Goal: Information Seeking & Learning: Learn about a topic

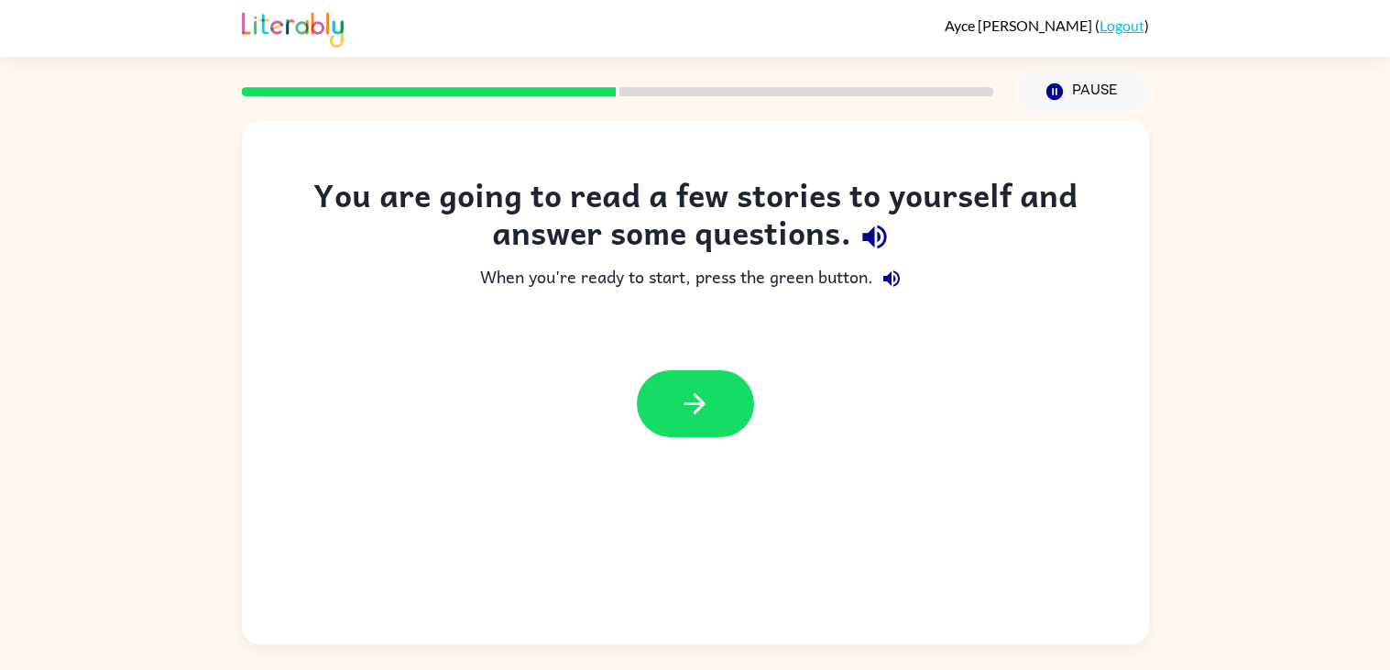
click at [877, 236] on icon "button" at bounding box center [874, 237] width 32 height 32
click at [680, 395] on icon "button" at bounding box center [695, 403] width 32 height 32
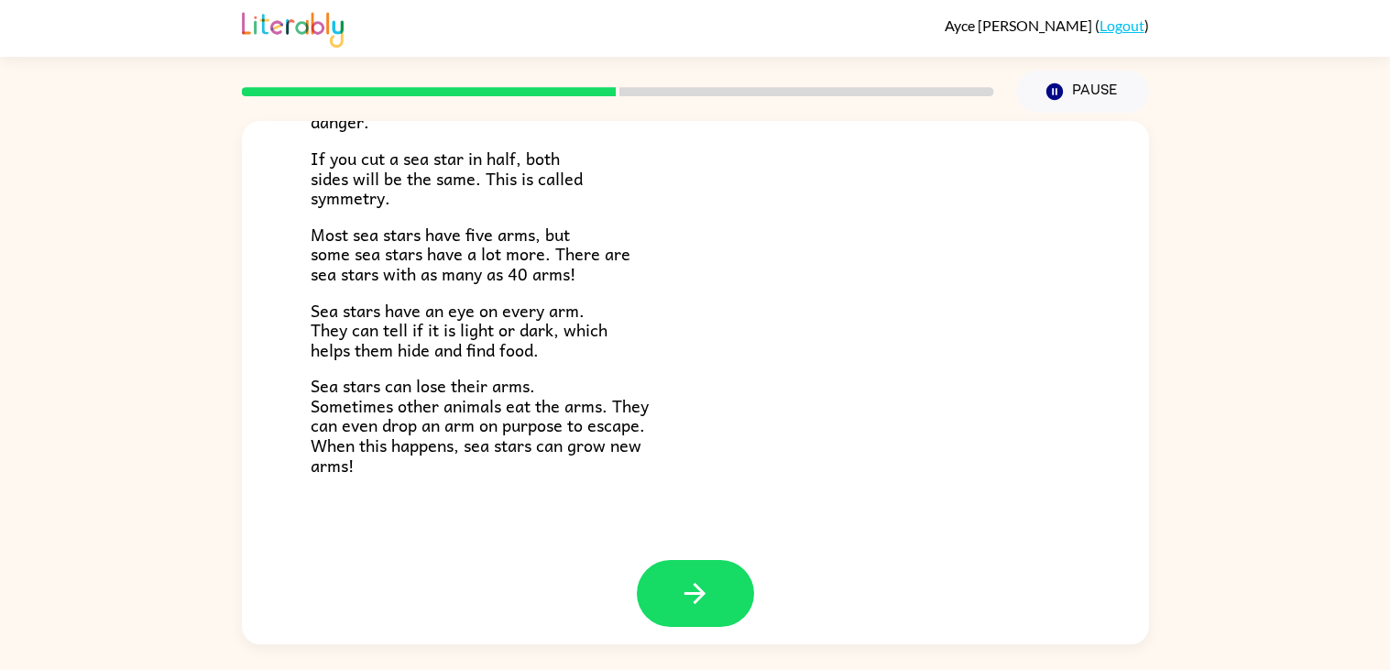
scroll to position [528, 0]
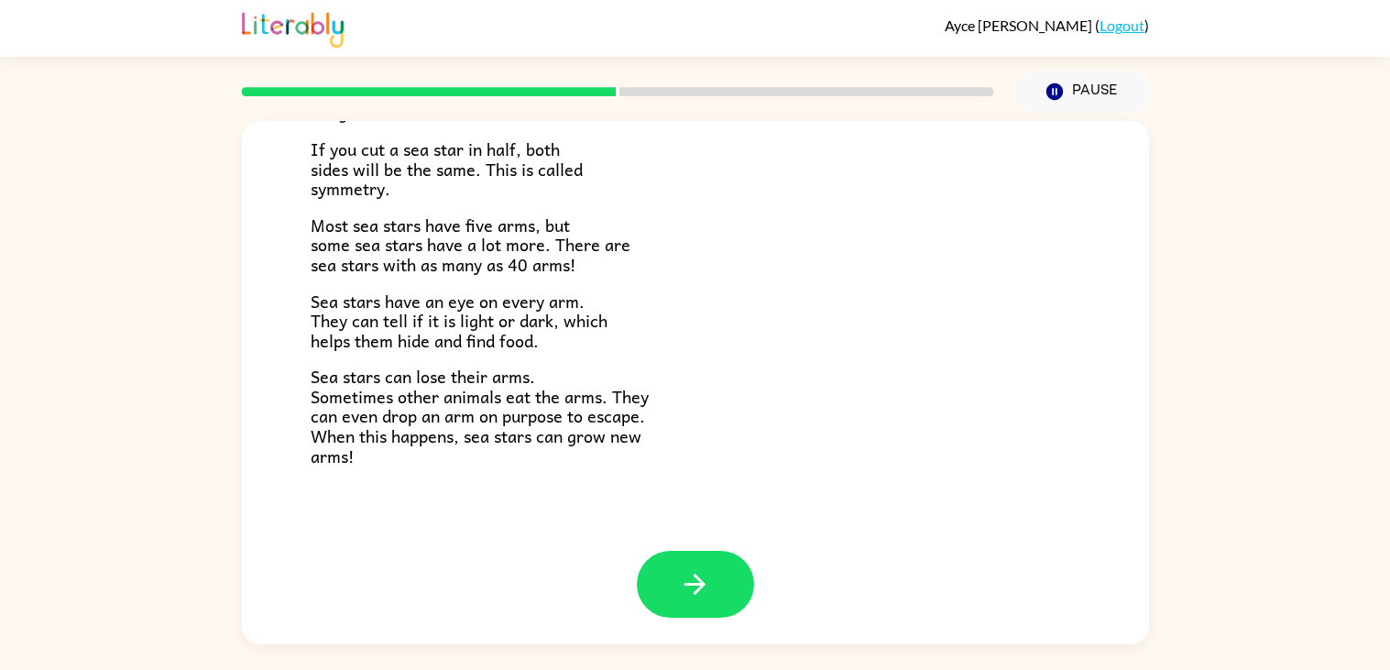
click at [692, 307] on p "Sea stars have an eye on every arm. They can tell if it is light or dark, which…" at bounding box center [695, 321] width 769 height 60
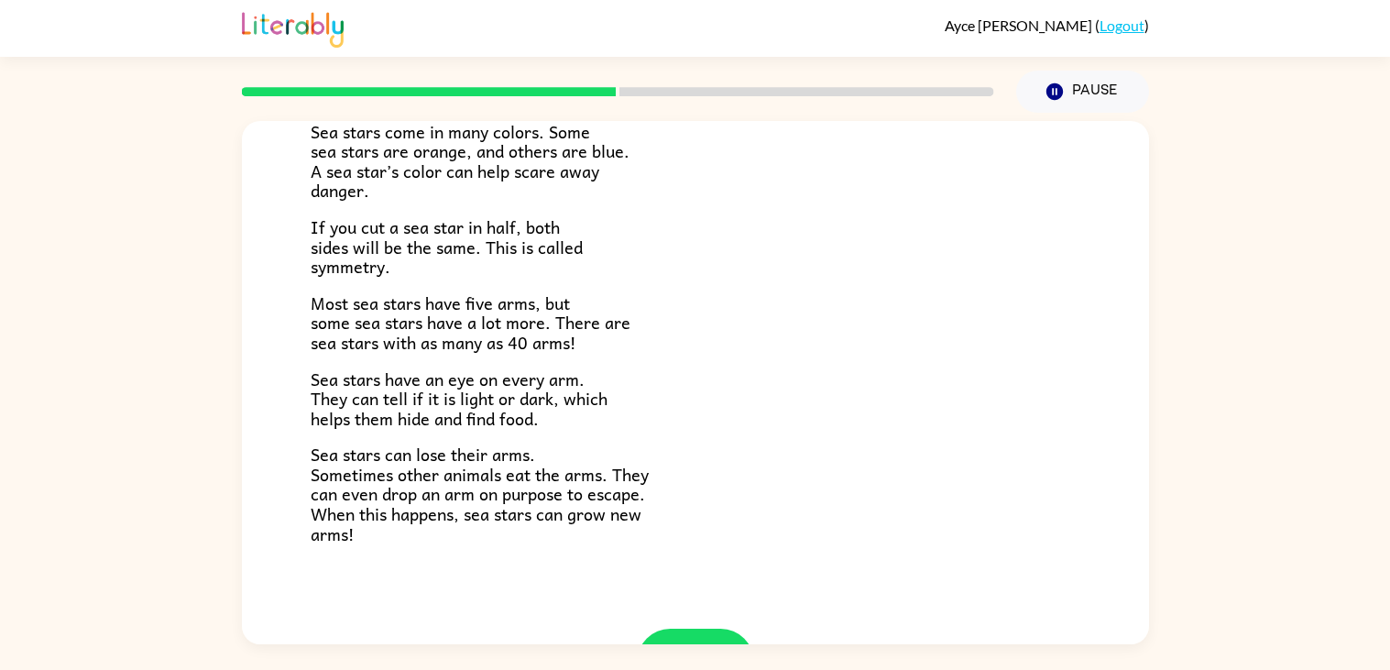
scroll to position [454, 0]
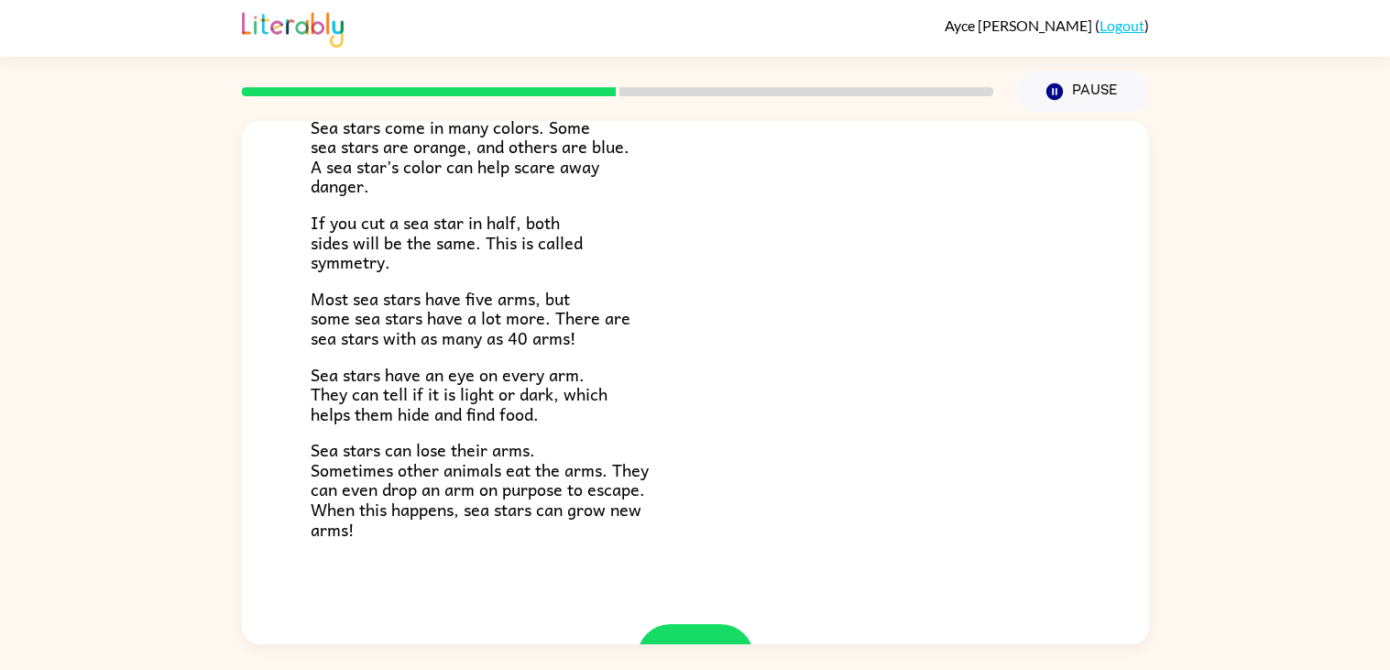
click at [604, 290] on p "Most sea stars have five arms, but some sea stars have a lot more. There are se…" at bounding box center [695, 319] width 769 height 60
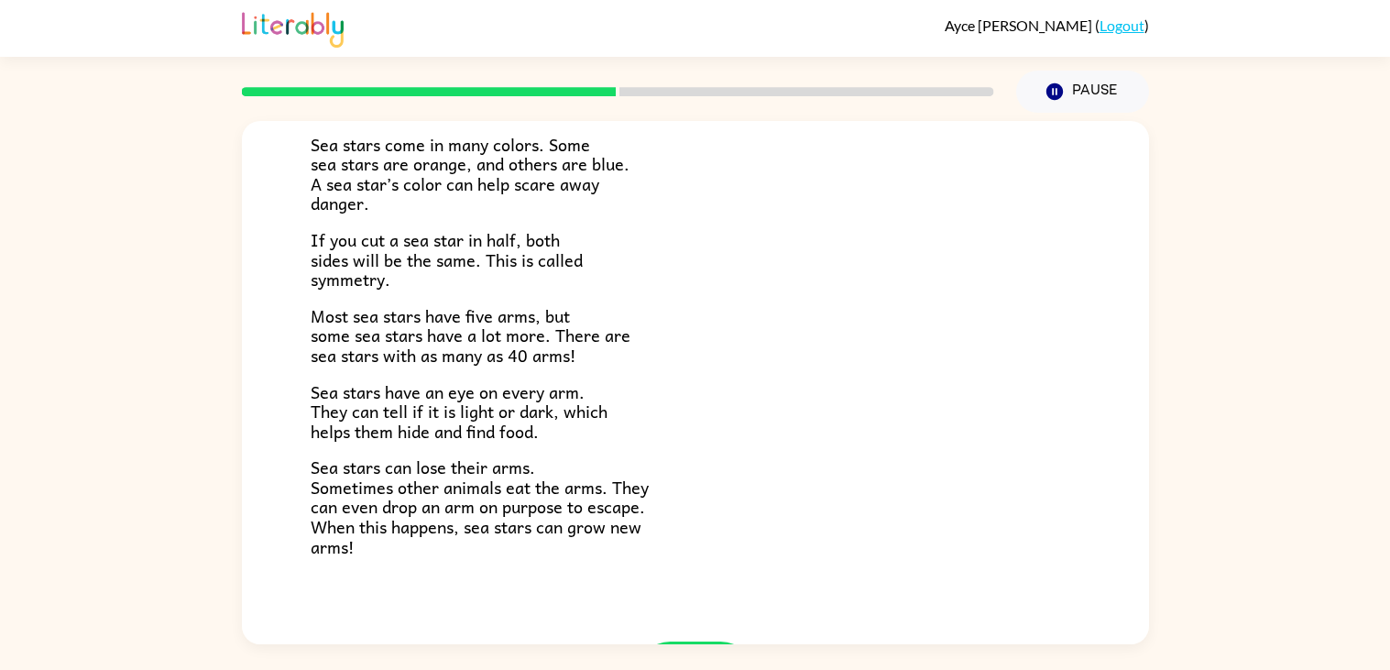
scroll to position [528, 0]
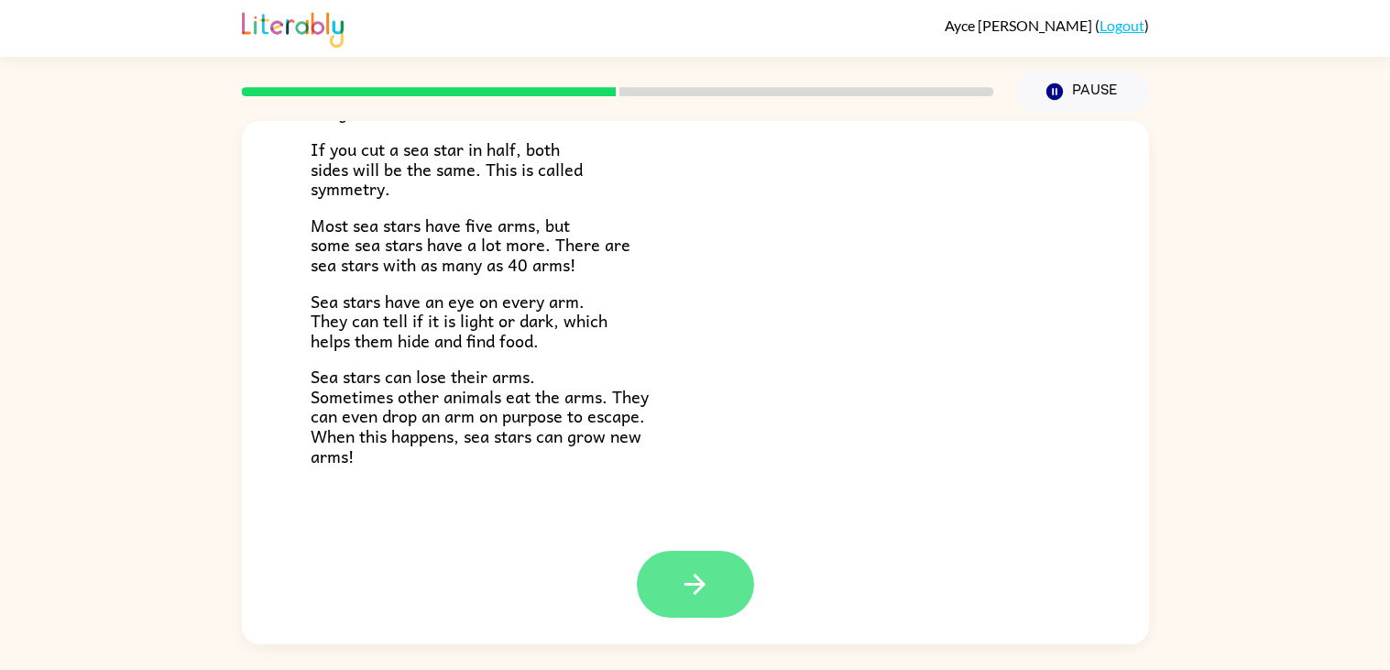
click at [735, 590] on button "button" at bounding box center [695, 584] width 117 height 67
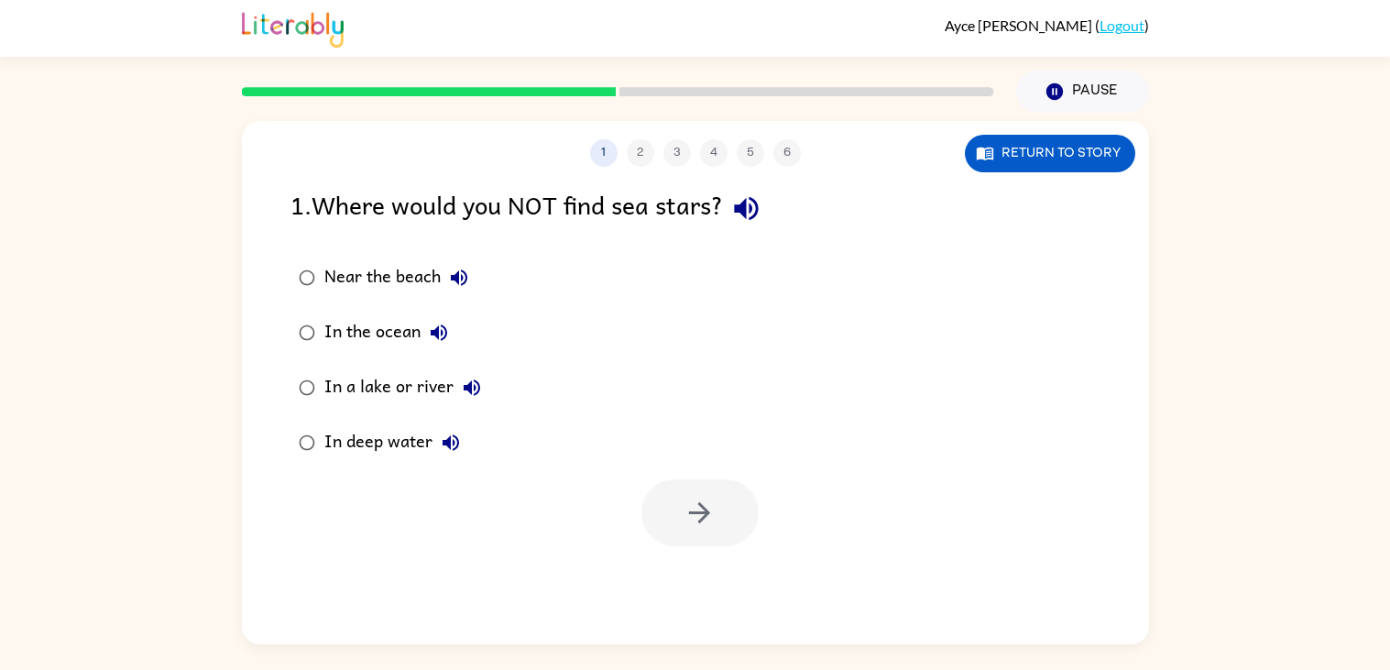
scroll to position [0, 0]
click at [754, 203] on icon "button" at bounding box center [746, 208] width 32 height 32
click at [460, 275] on icon "button" at bounding box center [459, 278] width 22 height 22
click at [438, 322] on icon "button" at bounding box center [439, 333] width 22 height 22
click at [468, 376] on icon "button" at bounding box center [472, 387] width 22 height 22
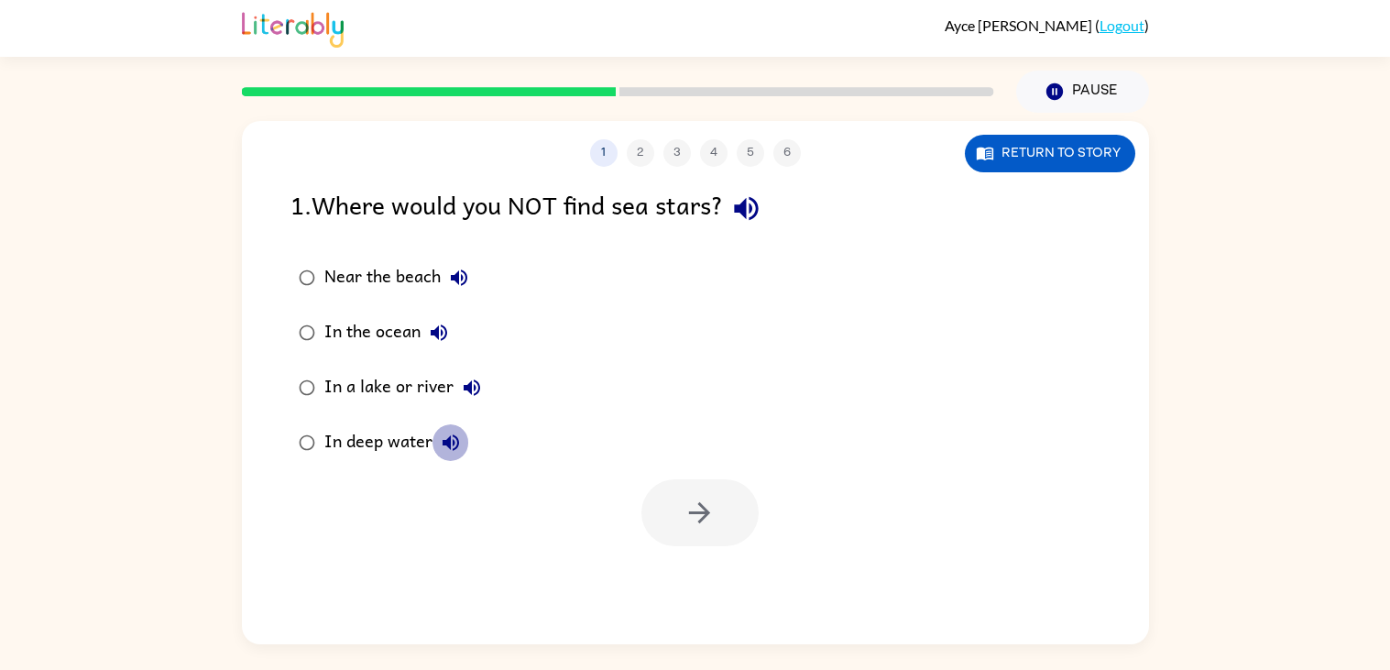
click at [448, 441] on icon "button" at bounding box center [450, 442] width 16 height 16
click at [720, 521] on button "button" at bounding box center [699, 512] width 117 height 67
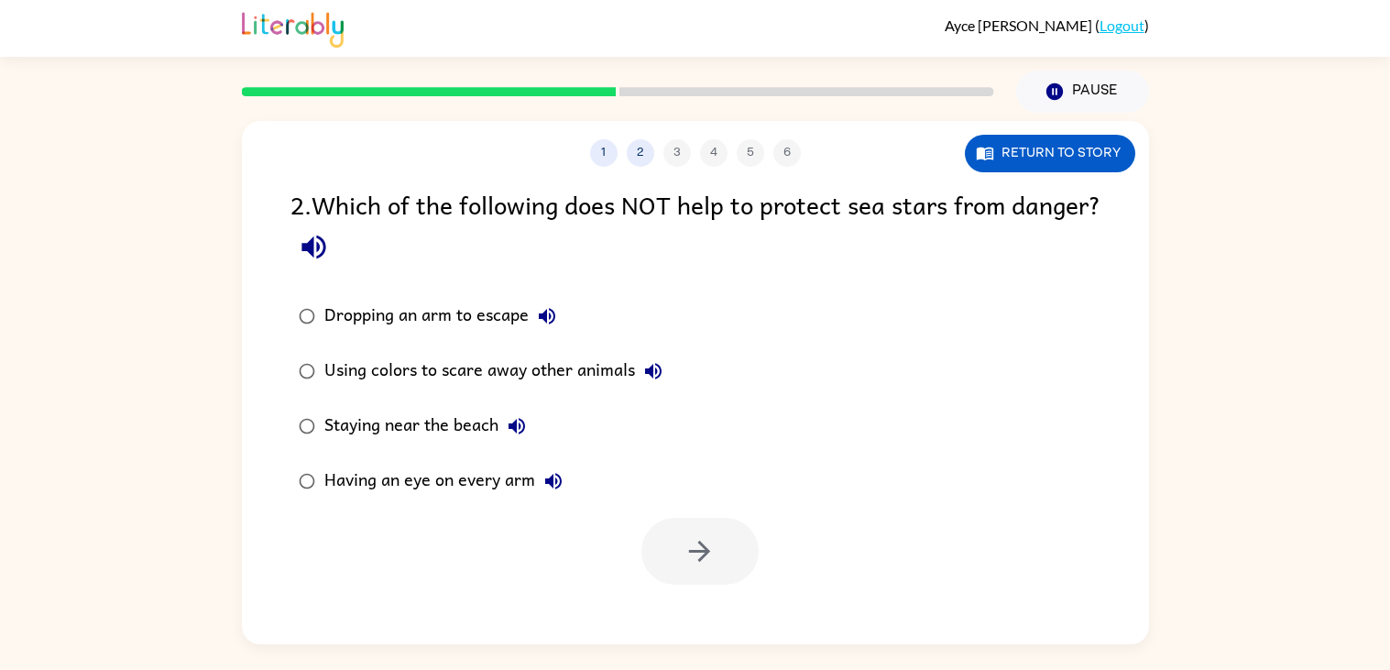
click at [330, 244] on icon "button" at bounding box center [314, 247] width 32 height 32
click at [330, 245] on icon "button" at bounding box center [314, 247] width 32 height 32
click at [330, 241] on icon "button" at bounding box center [314, 247] width 32 height 32
click at [325, 238] on icon "button" at bounding box center [313, 247] width 24 height 24
click at [546, 320] on icon "button" at bounding box center [547, 316] width 16 height 16
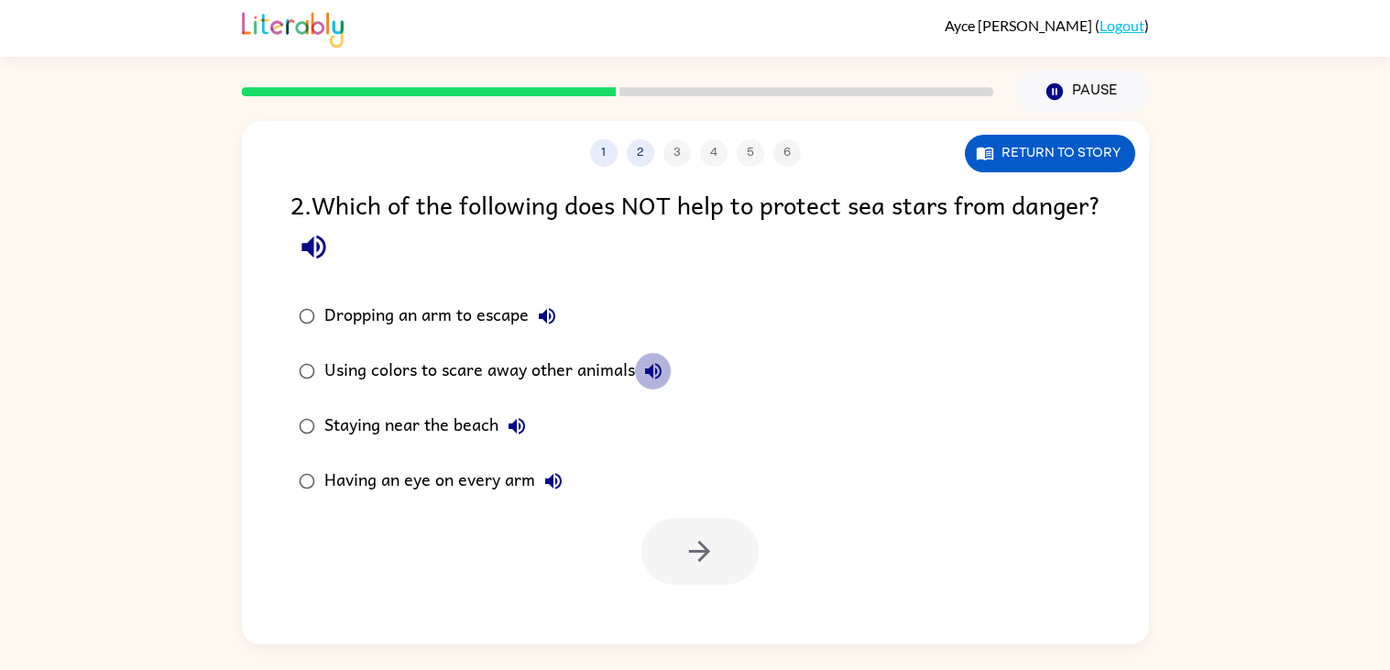
click at [639, 369] on button "Using colors to scare away other animals" at bounding box center [653, 371] width 37 height 37
click at [524, 423] on icon "button" at bounding box center [516, 426] width 16 height 16
click at [558, 474] on icon "button" at bounding box center [553, 481] width 22 height 22
click at [685, 566] on icon "button" at bounding box center [699, 551] width 32 height 32
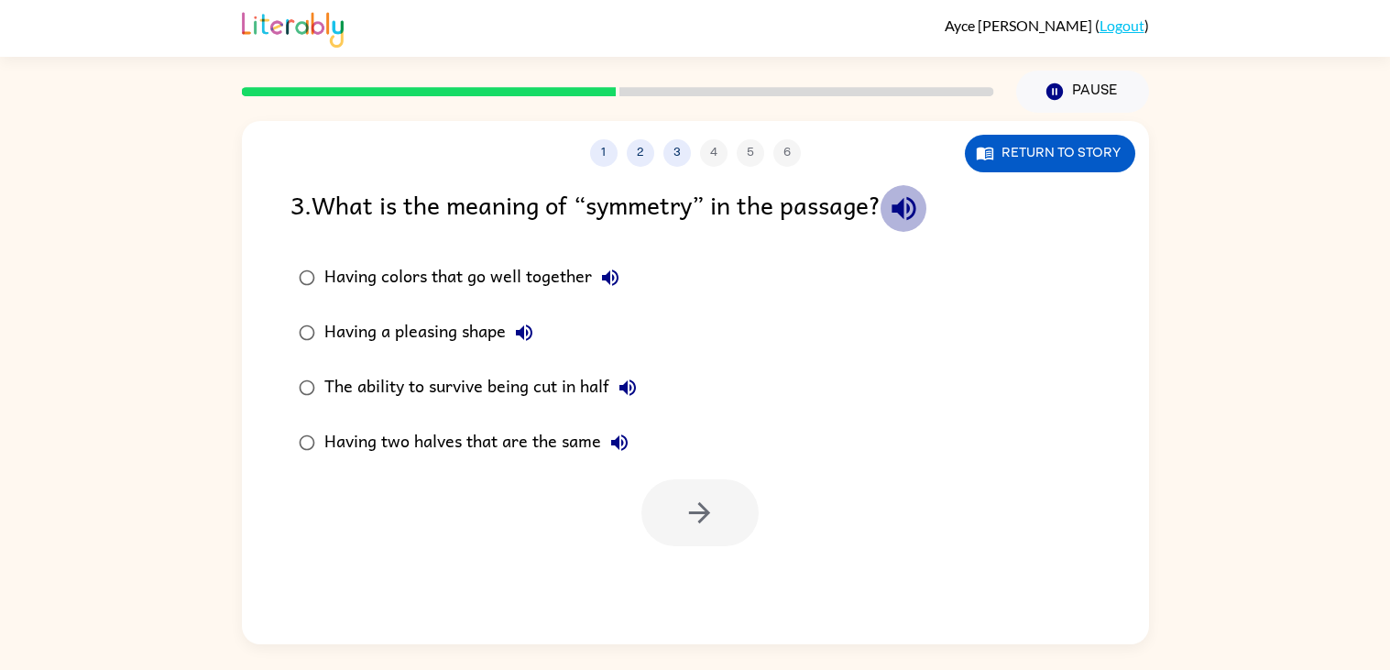
click at [900, 214] on icon "button" at bounding box center [904, 208] width 32 height 32
click at [616, 294] on button "Having colors that go well together" at bounding box center [610, 277] width 37 height 37
click at [516, 340] on icon "button" at bounding box center [524, 333] width 22 height 22
click at [627, 395] on icon "button" at bounding box center [627, 387] width 22 height 22
click at [623, 435] on icon "button" at bounding box center [619, 442] width 22 height 22
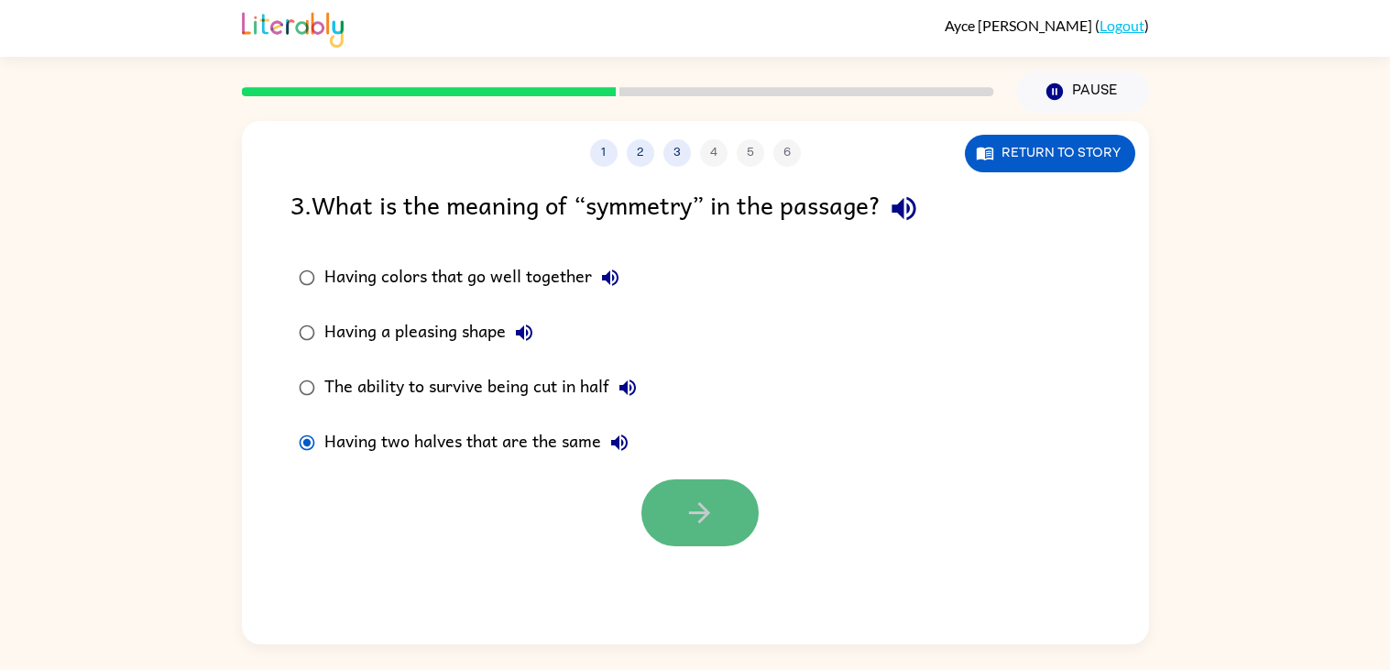
click at [701, 489] on button "button" at bounding box center [699, 512] width 117 height 67
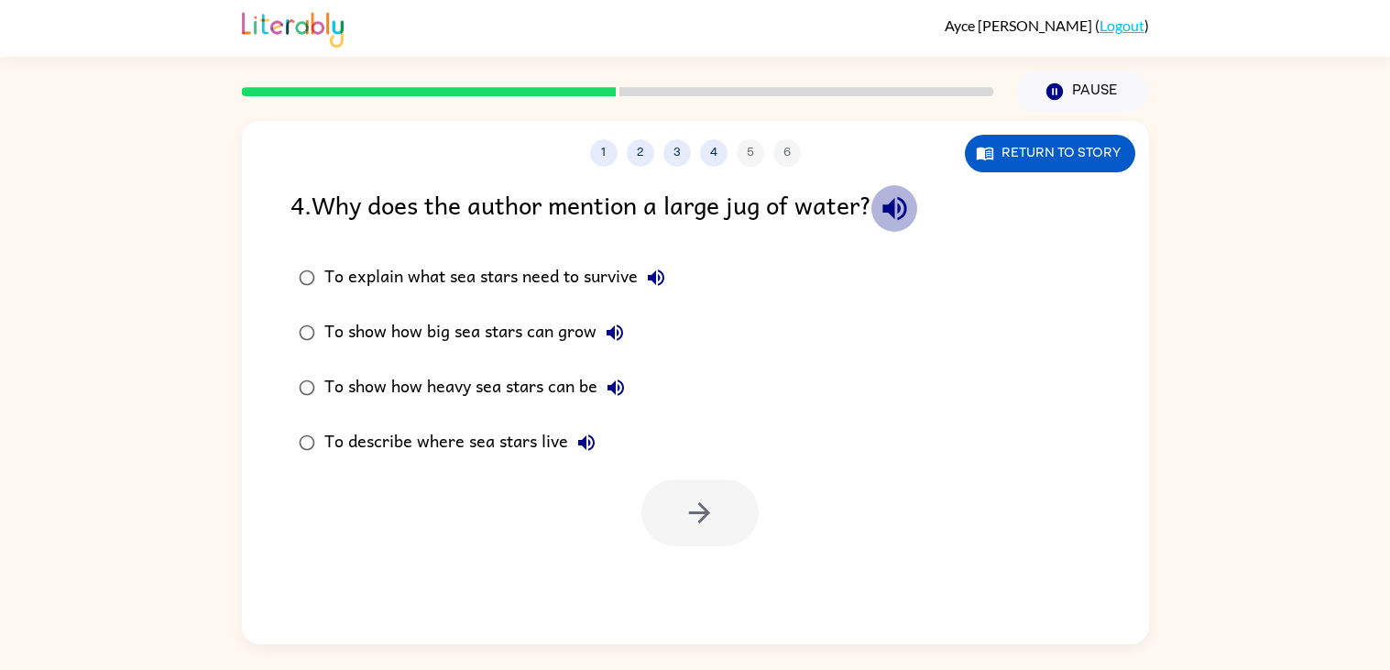
click at [903, 207] on icon "button" at bounding box center [894, 209] width 24 height 24
click at [660, 278] on icon "button" at bounding box center [656, 277] width 16 height 16
click at [615, 324] on icon "button" at bounding box center [615, 333] width 22 height 22
click at [675, 519] on button "button" at bounding box center [699, 512] width 117 height 67
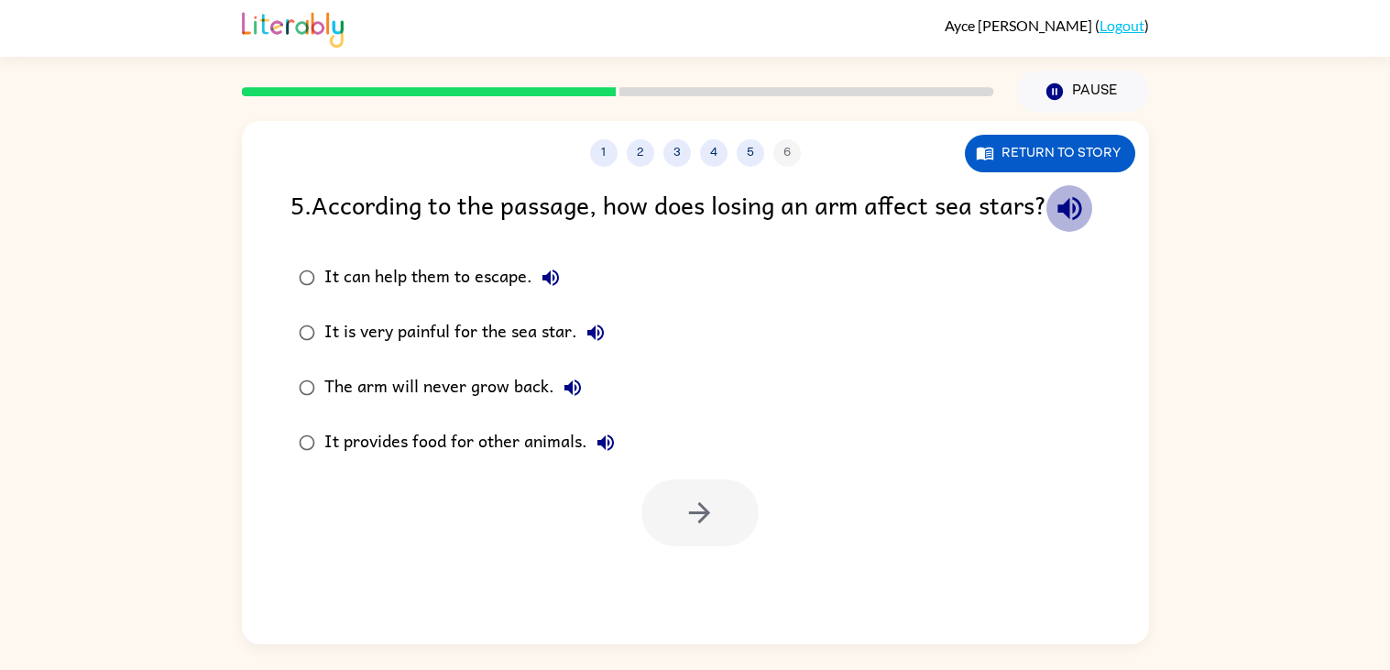
click at [1053, 224] on icon "button" at bounding box center [1069, 208] width 32 height 32
click at [546, 289] on icon "button" at bounding box center [551, 278] width 22 height 22
click at [744, 546] on button "button" at bounding box center [699, 512] width 117 height 67
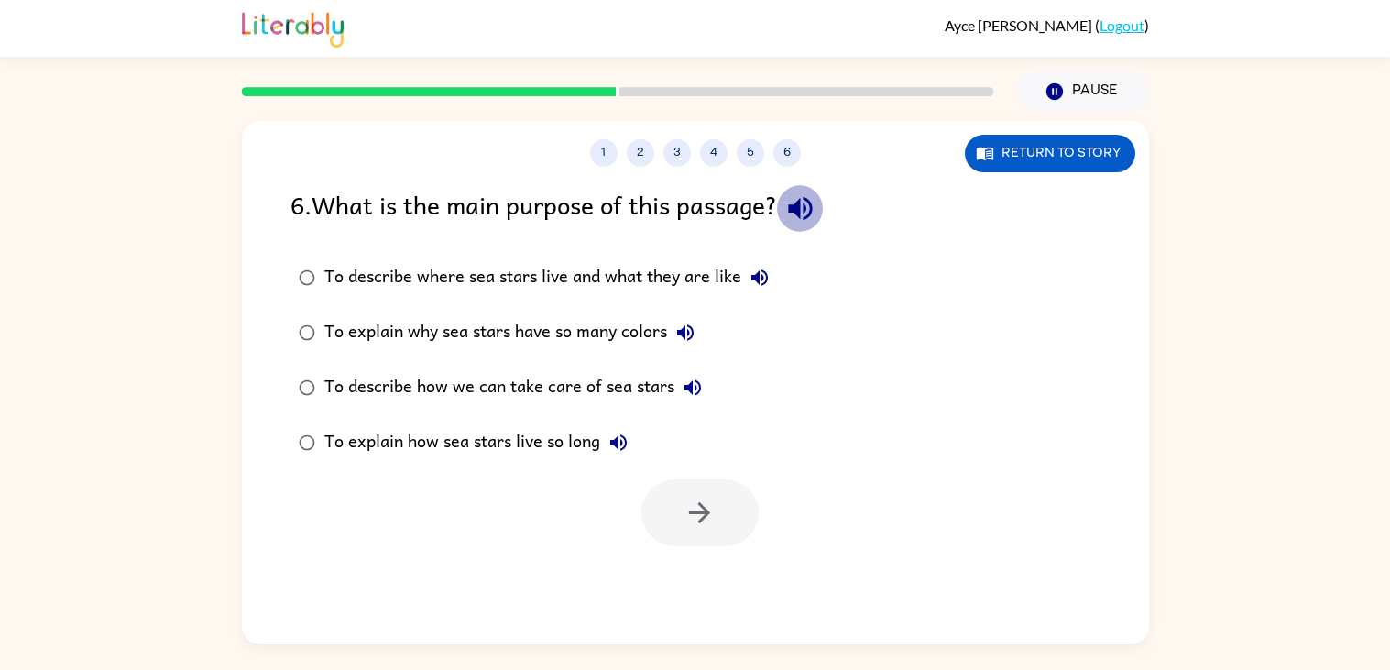
click at [809, 220] on icon "button" at bounding box center [800, 209] width 24 height 24
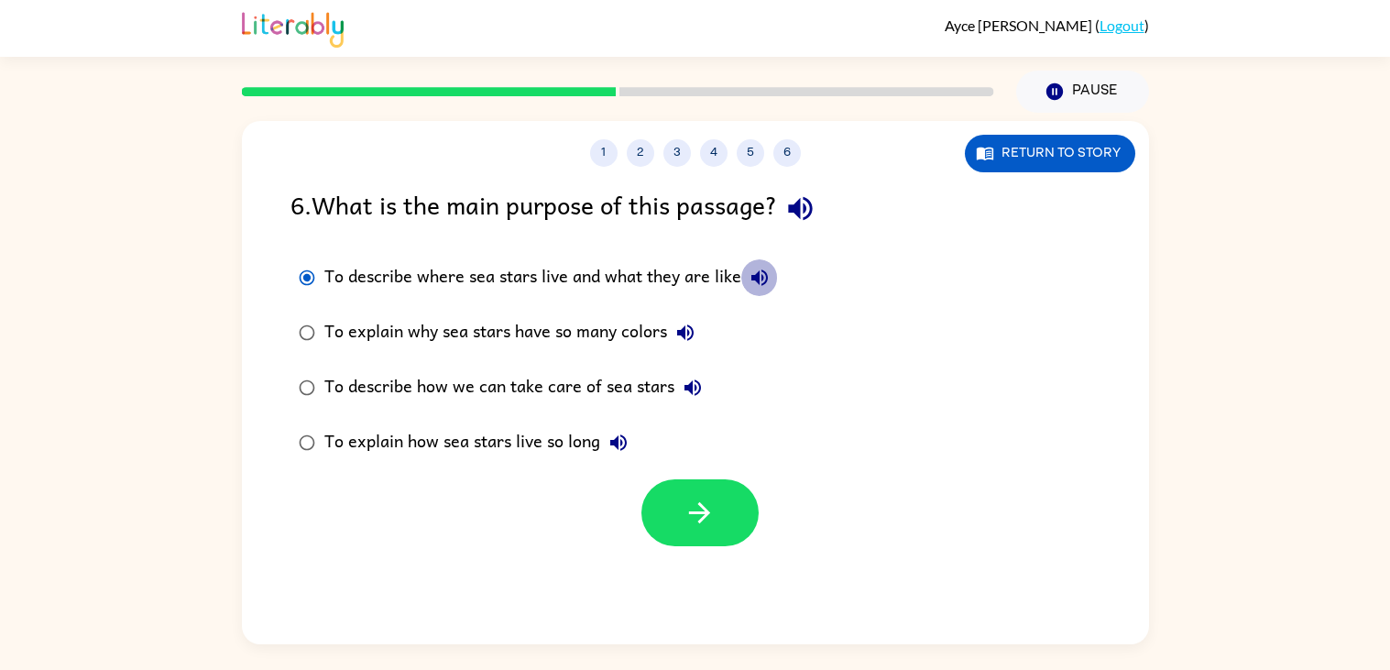
click at [759, 279] on icon "button" at bounding box center [759, 278] width 22 height 22
click at [710, 482] on button "button" at bounding box center [699, 512] width 117 height 67
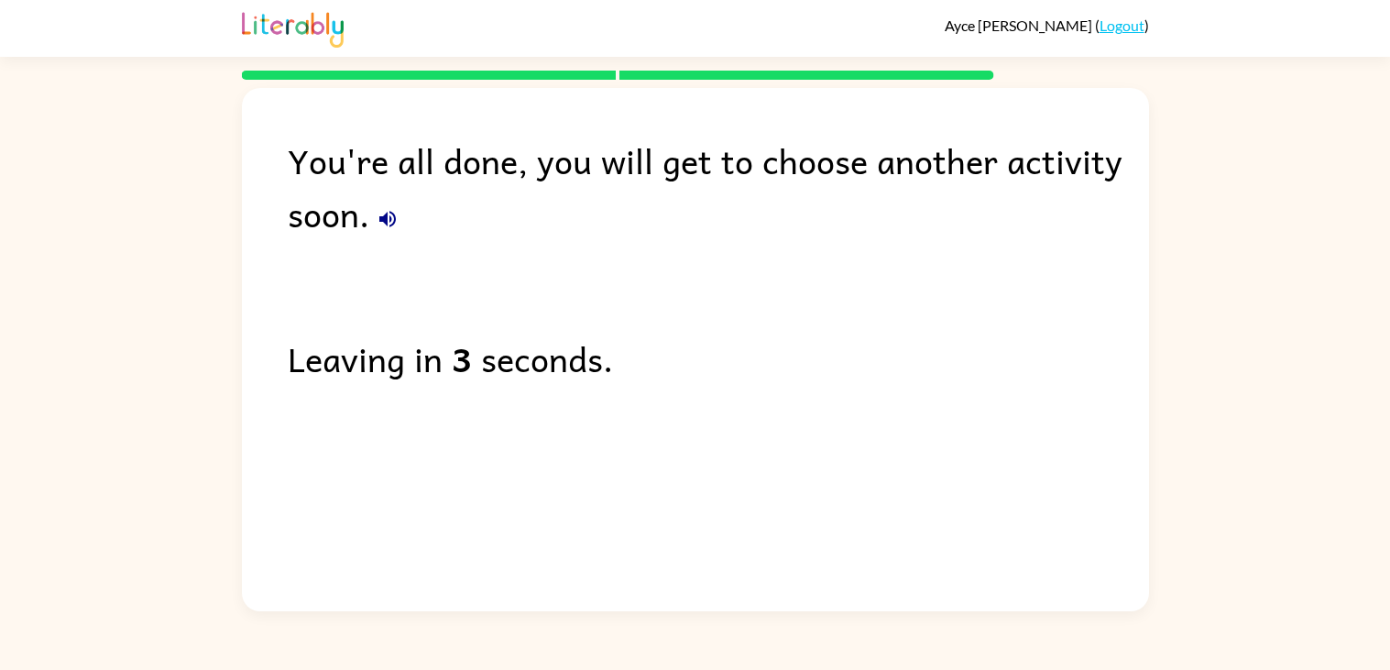
click at [383, 222] on icon "button" at bounding box center [387, 219] width 16 height 16
